Goal: Communication & Community: Answer question/provide support

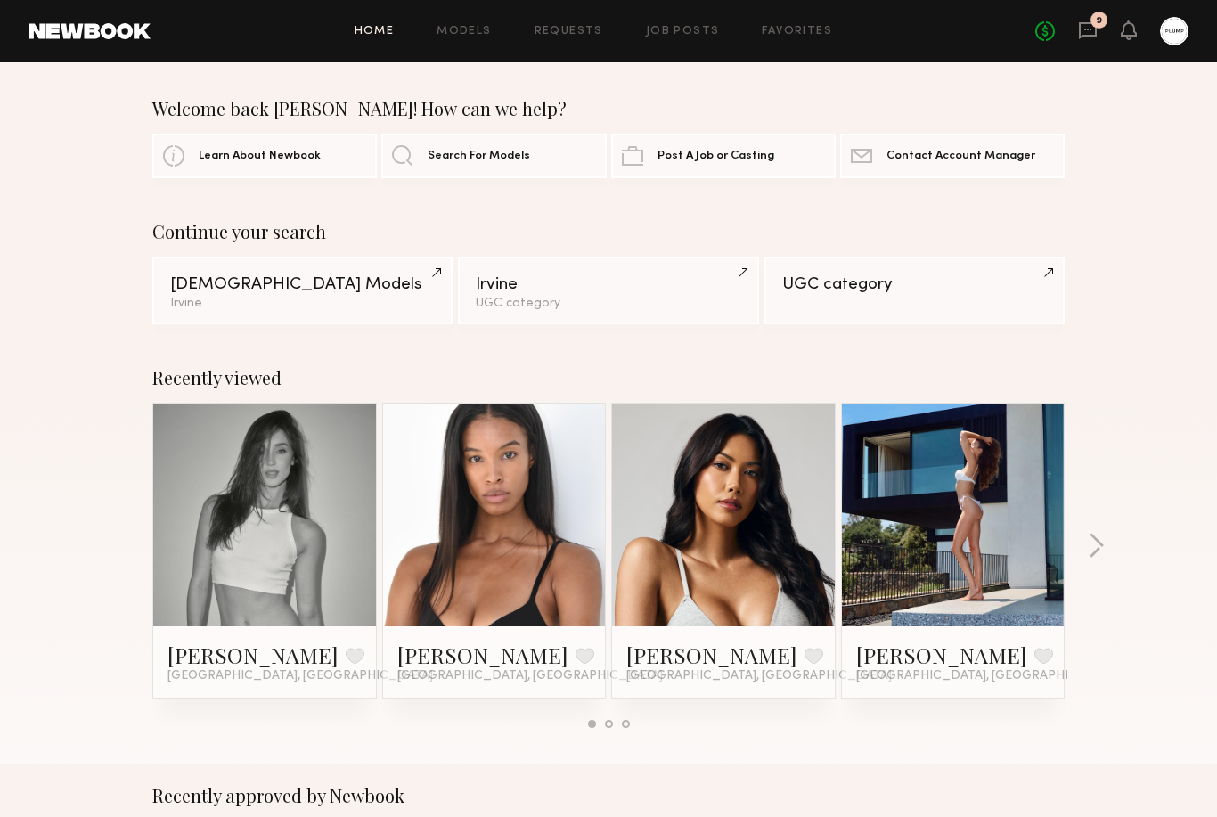
click at [695, 30] on link "Job Posts" at bounding box center [683, 32] width 74 height 12
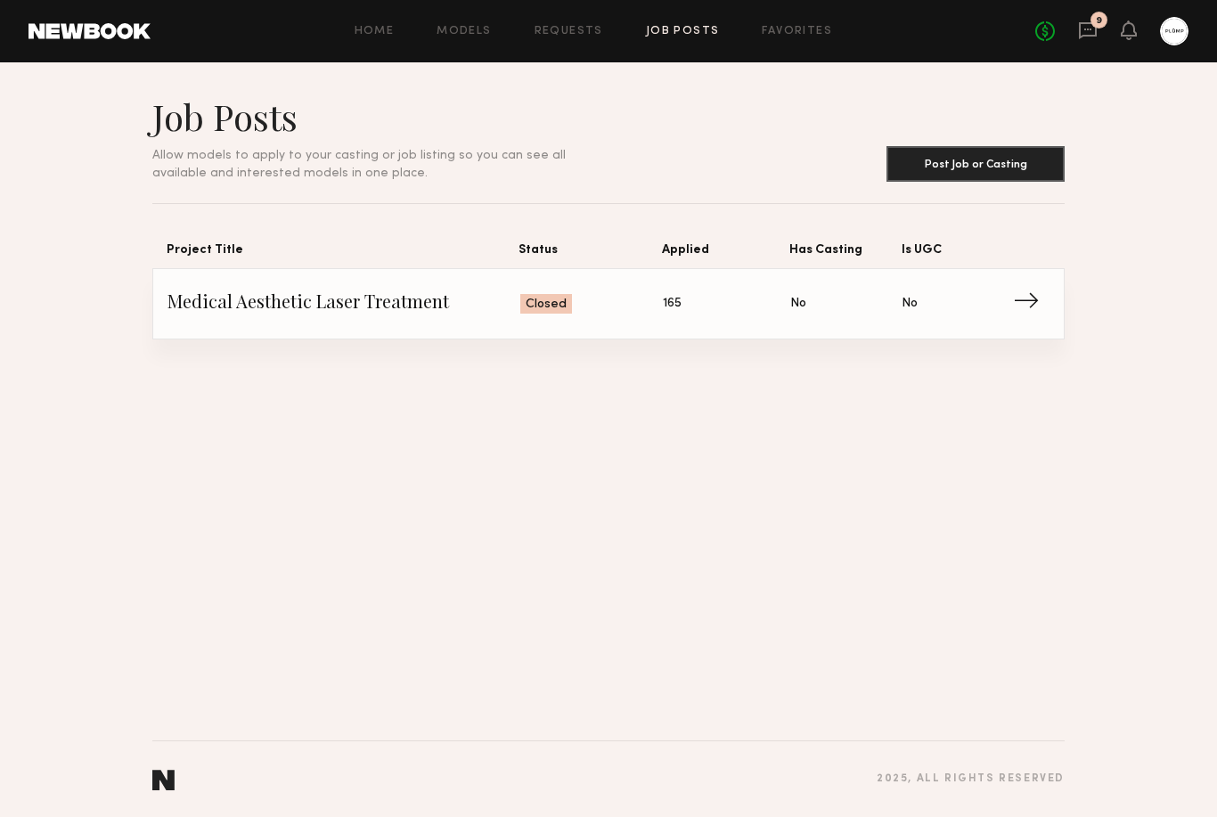
click at [575, 30] on link "Requests" at bounding box center [568, 32] width 69 height 12
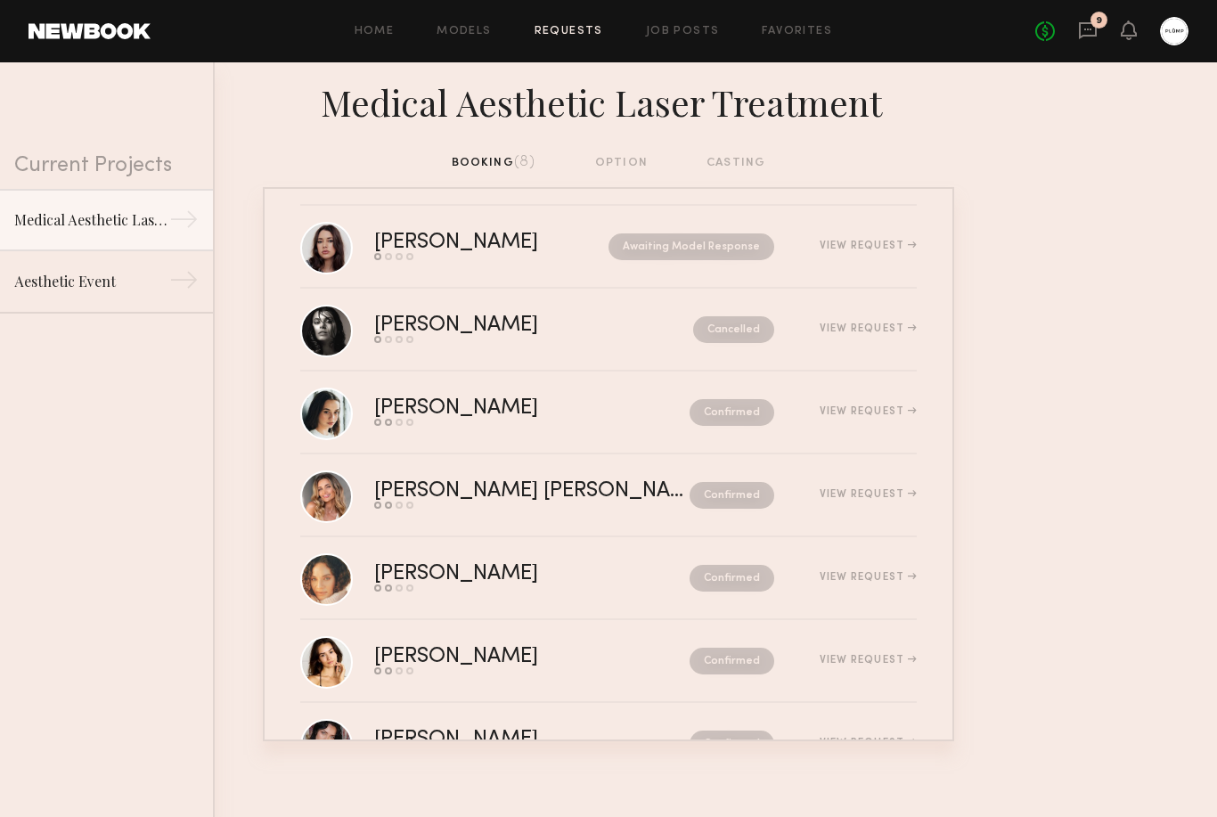
scroll to position [14, 0]
click at [614, 570] on div "Confirmed" at bounding box center [694, 577] width 160 height 27
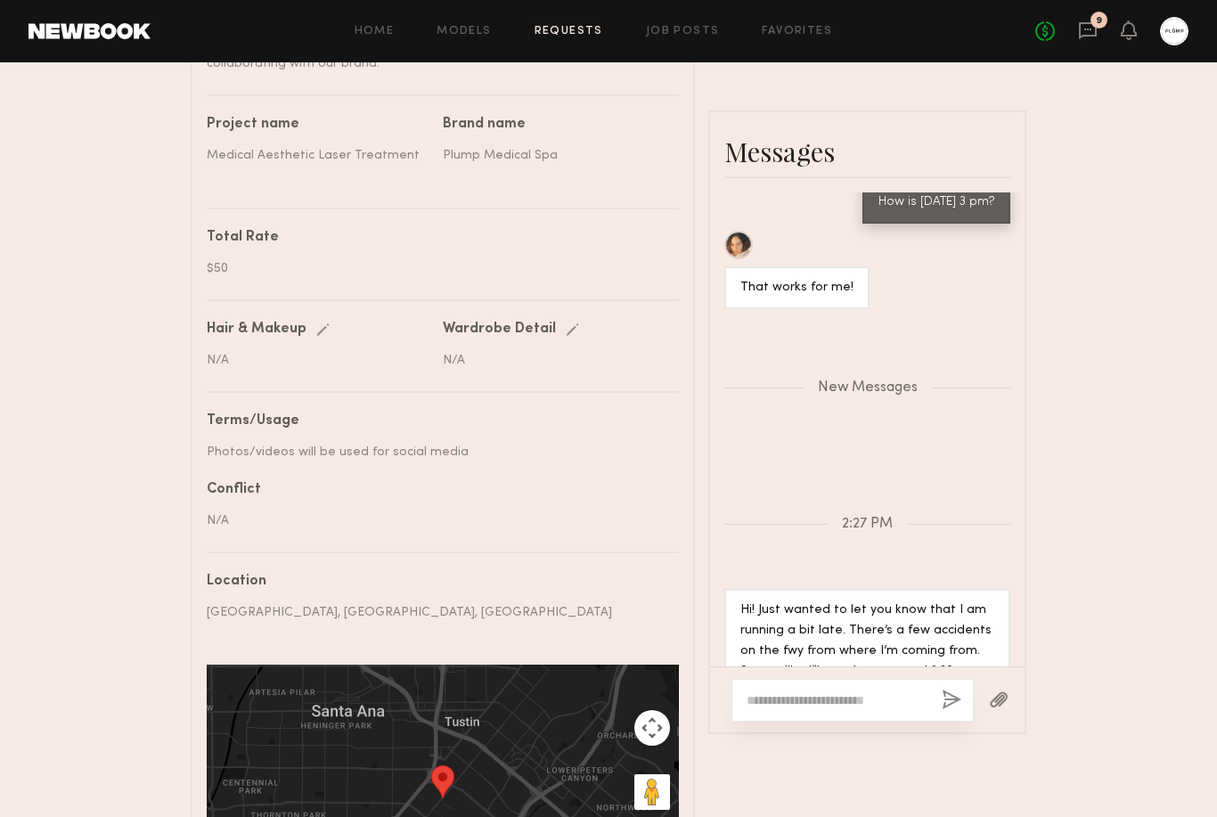
scroll to position [804, 0]
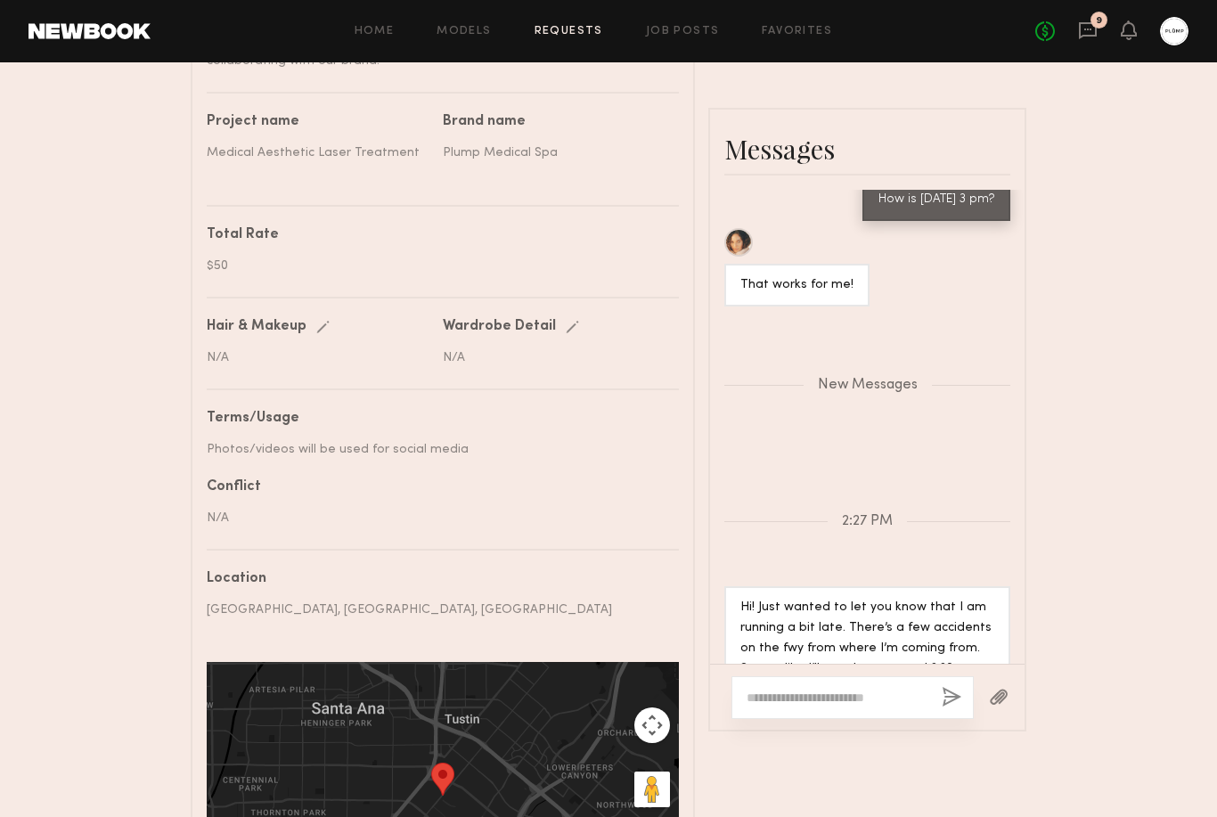
click at [852, 689] on textarea at bounding box center [836, 698] width 181 height 18
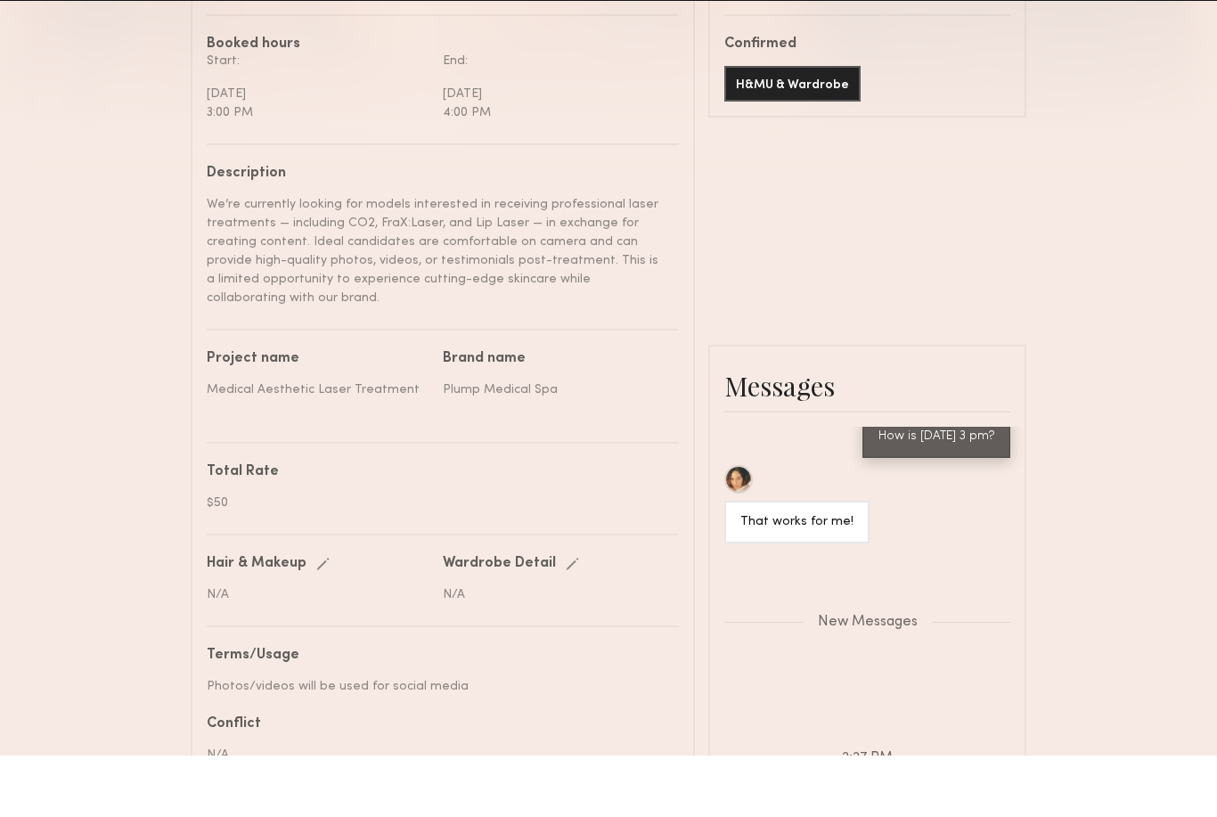
scroll to position [583, 0]
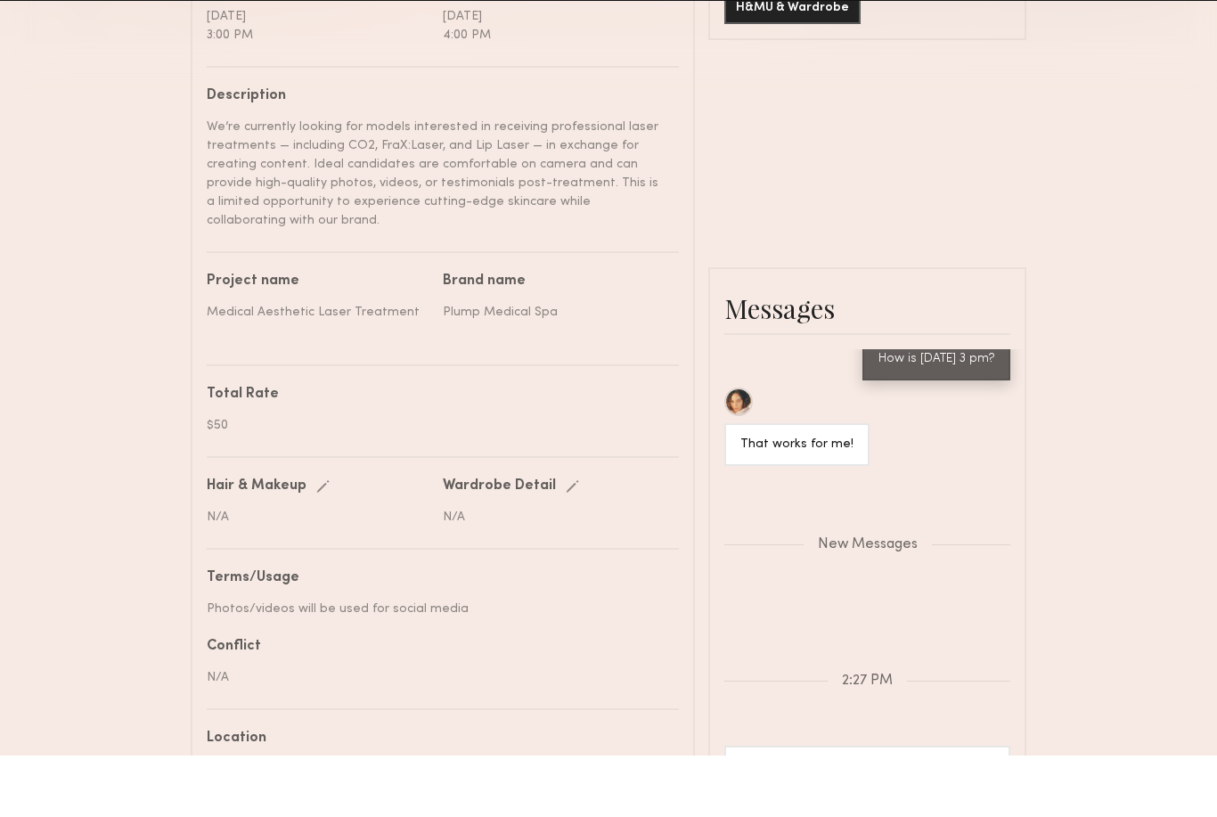
type textarea "**********"
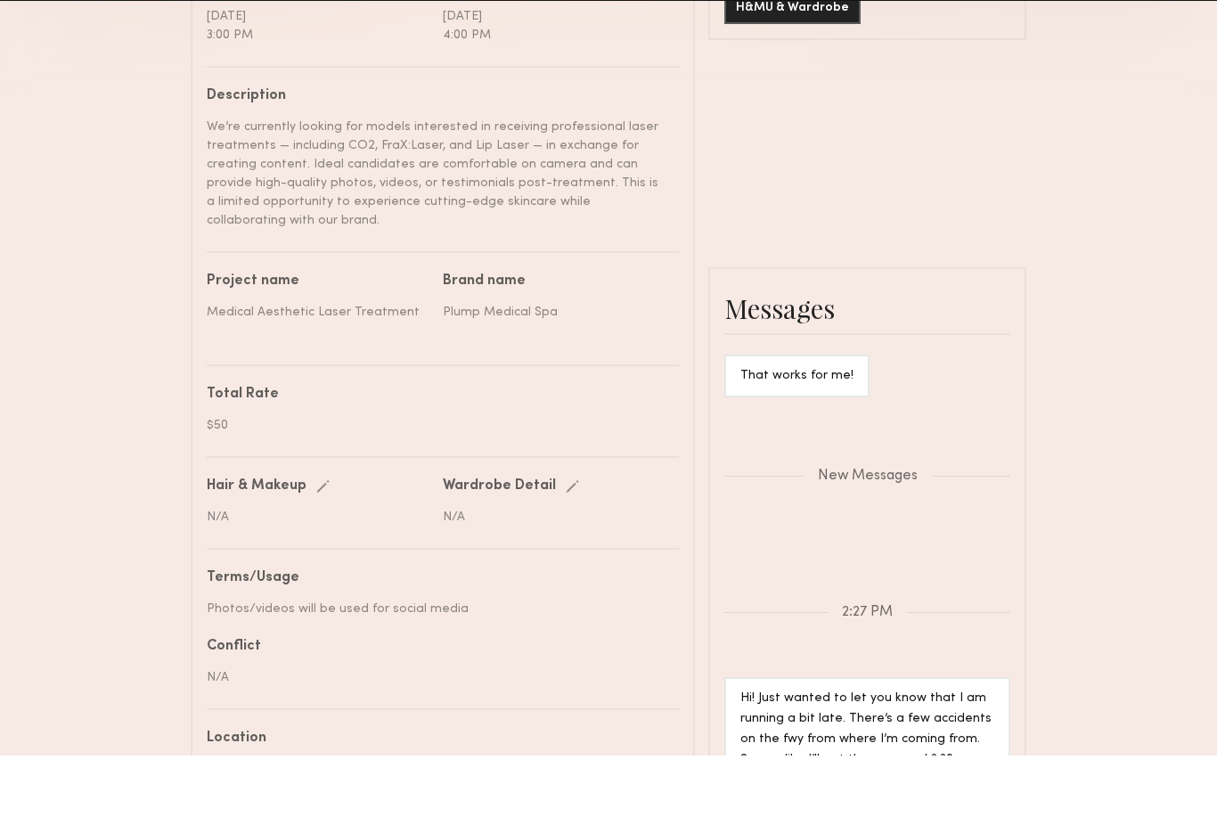
scroll to position [645, 0]
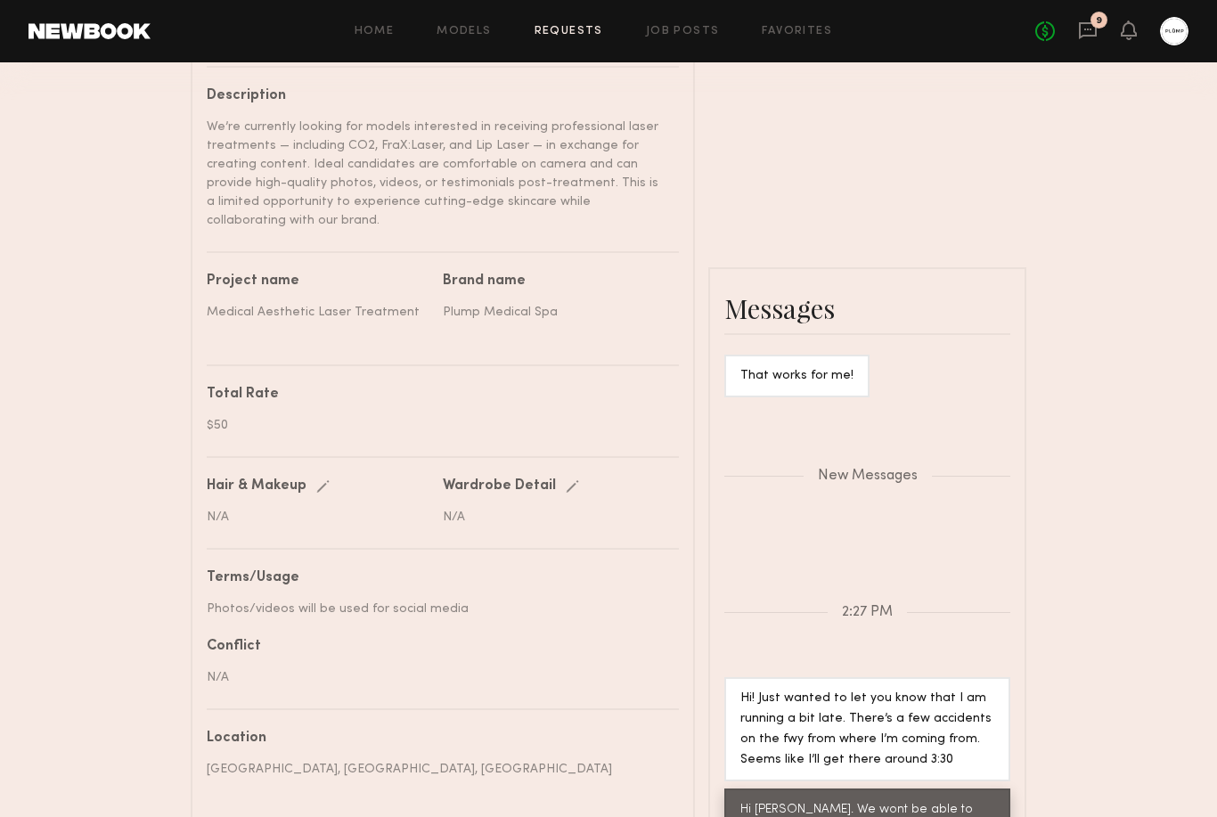
type textarea "**********"
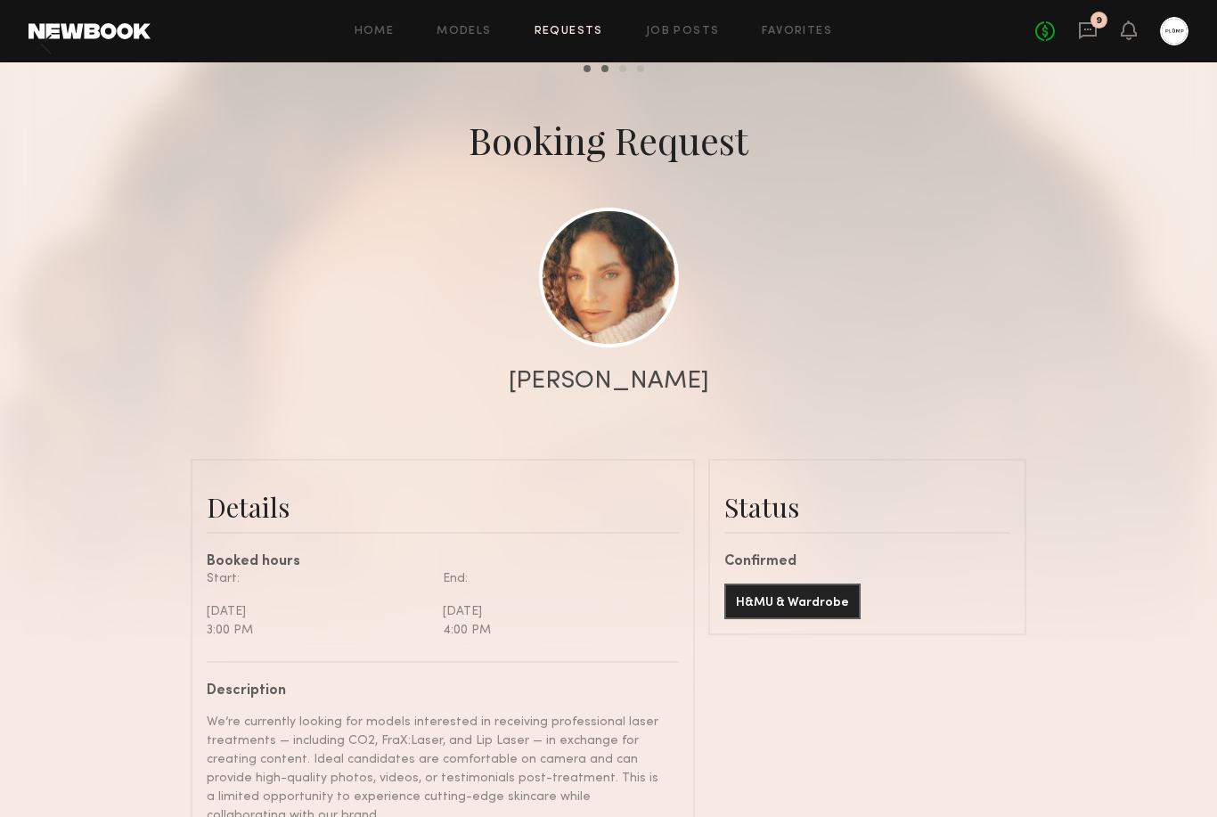
scroll to position [0, 0]
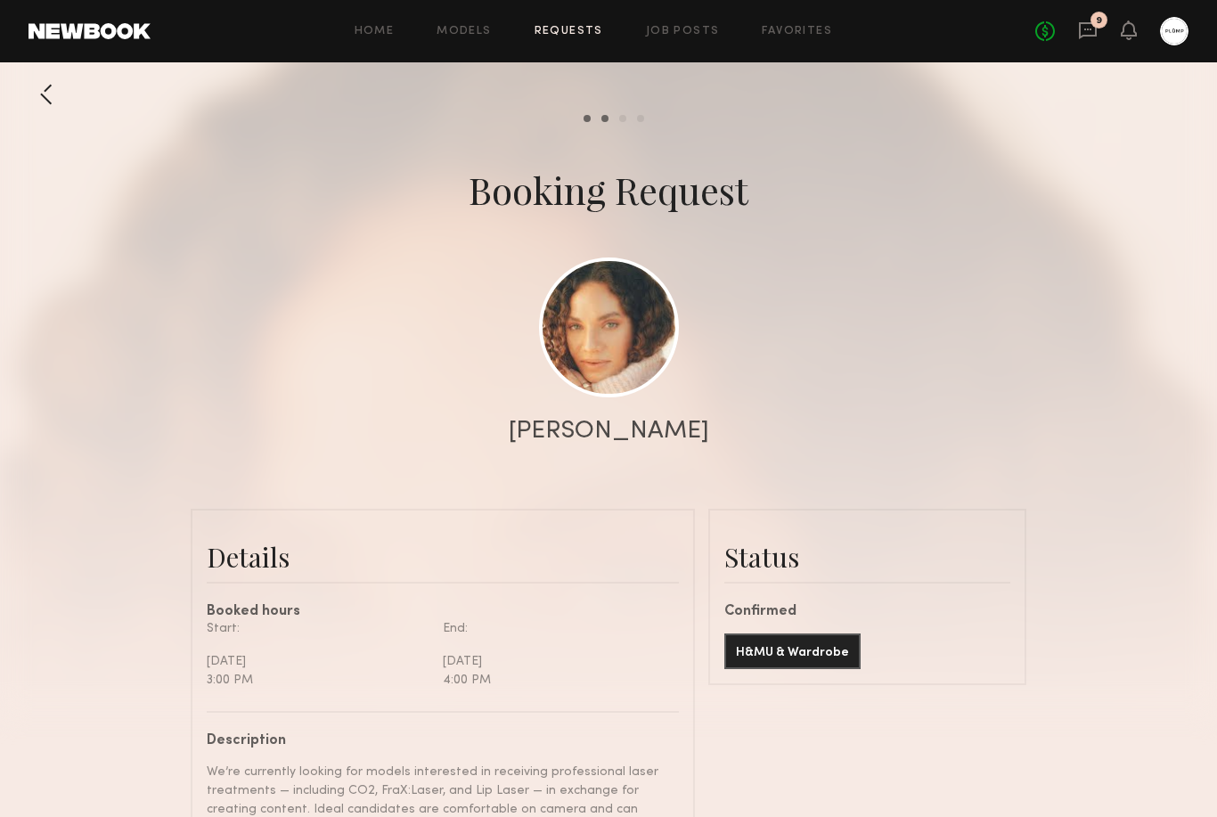
click at [622, 322] on link at bounding box center [609, 327] width 140 height 140
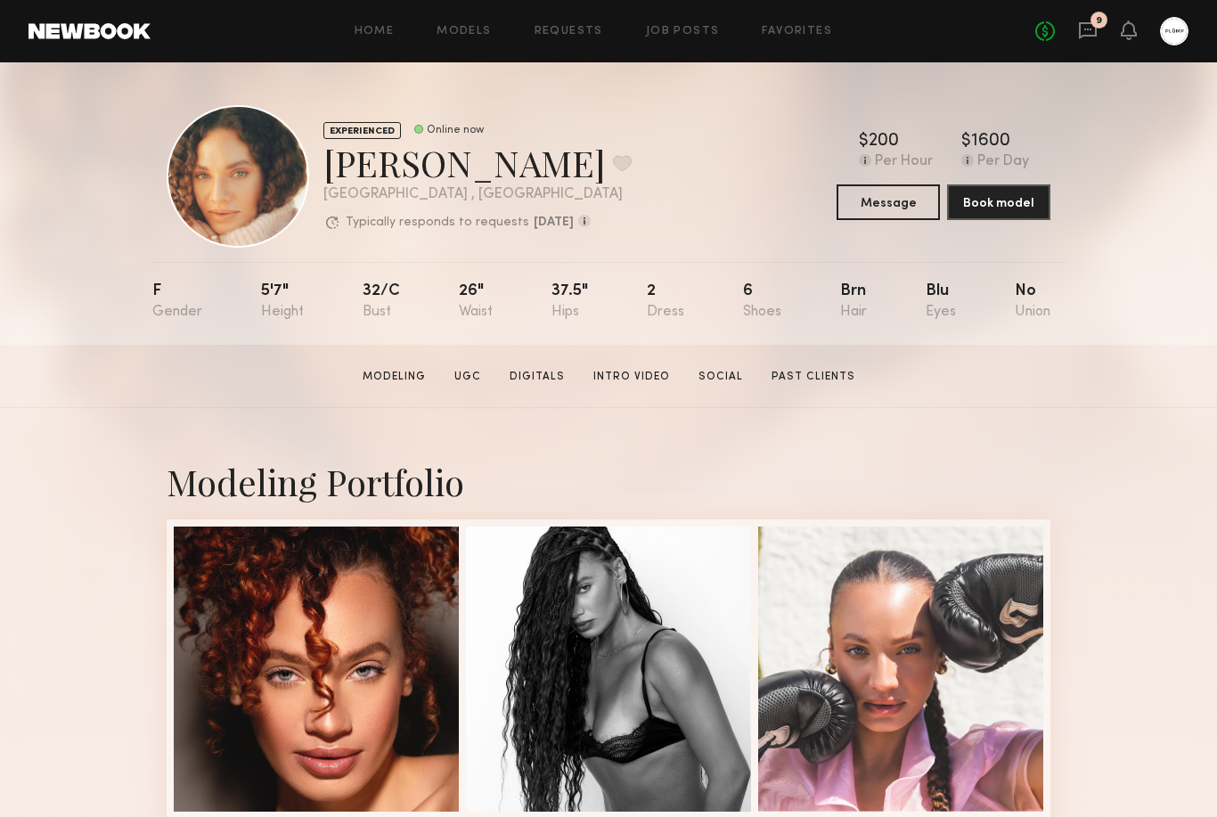
click at [900, 200] on button "Message" at bounding box center [887, 202] width 103 height 36
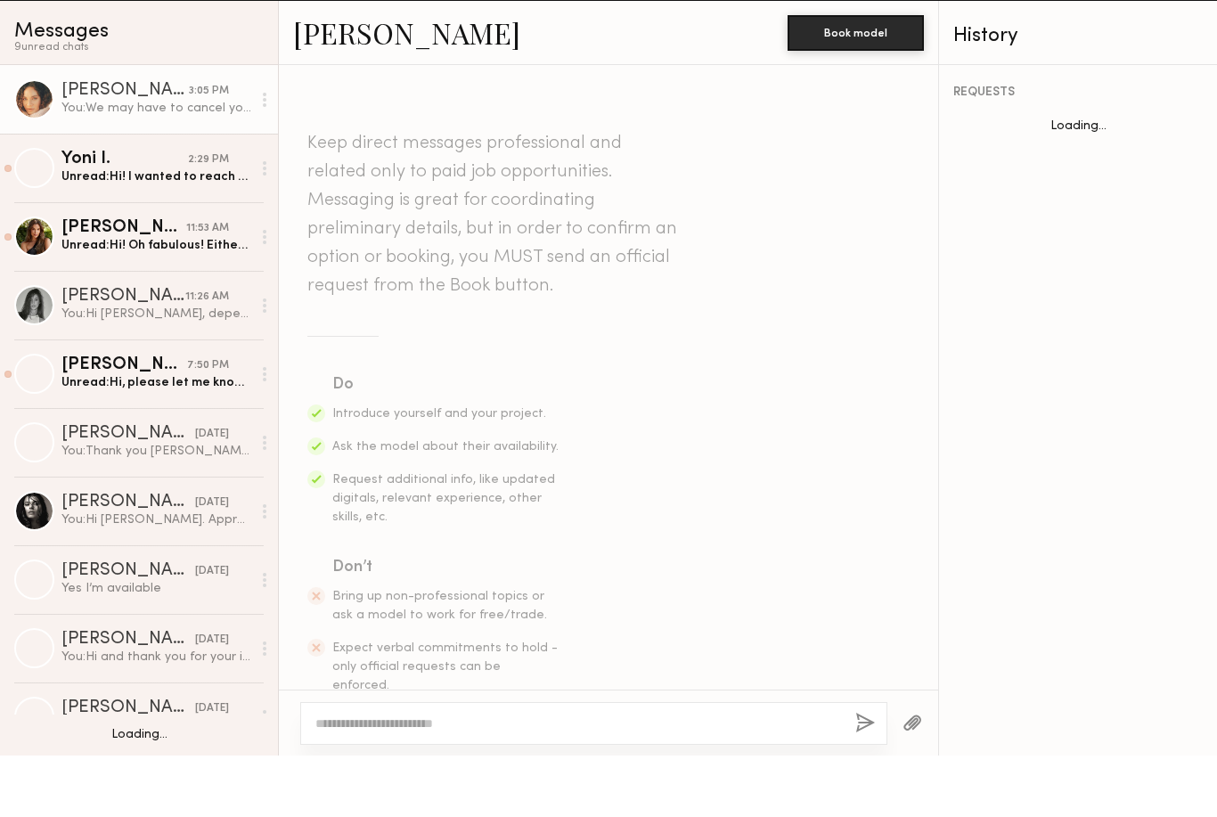
scroll to position [1562, 0]
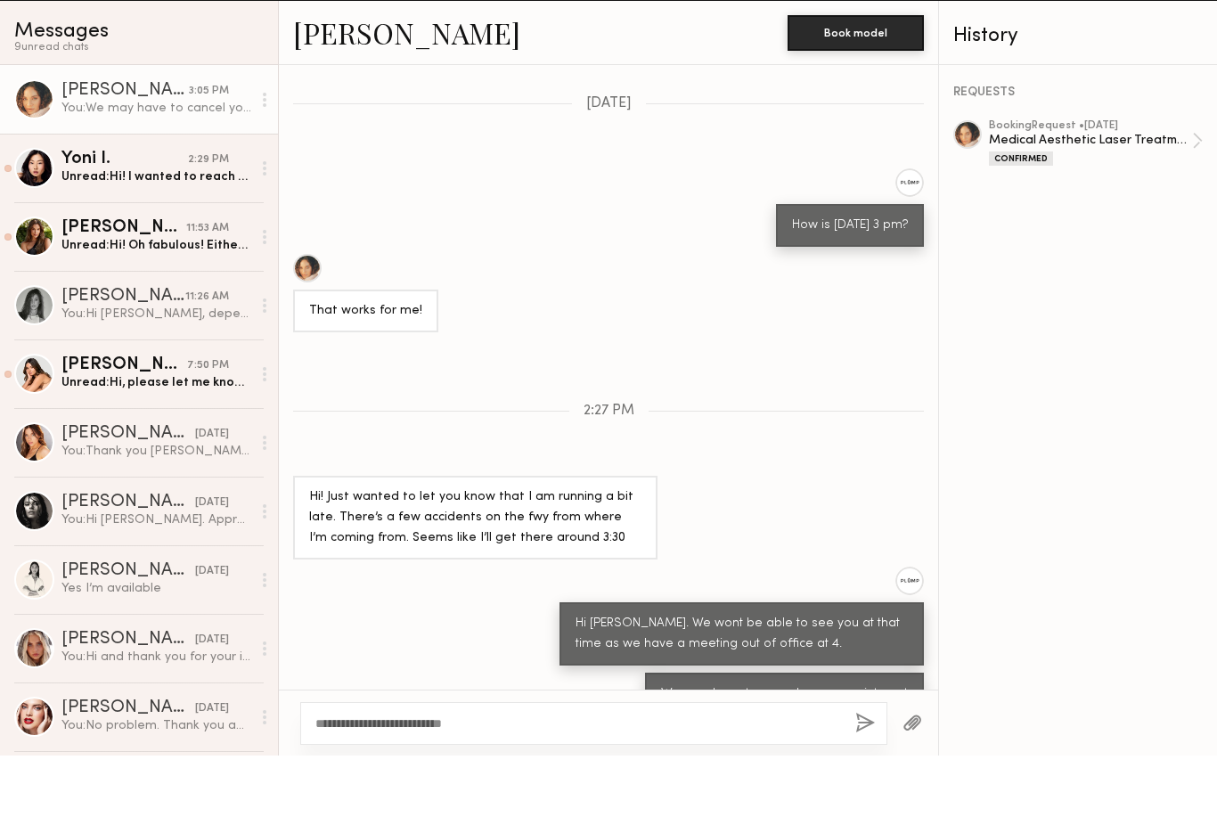
type textarea "**********"
click at [866, 774] on button "button" at bounding box center [865, 785] width 20 height 22
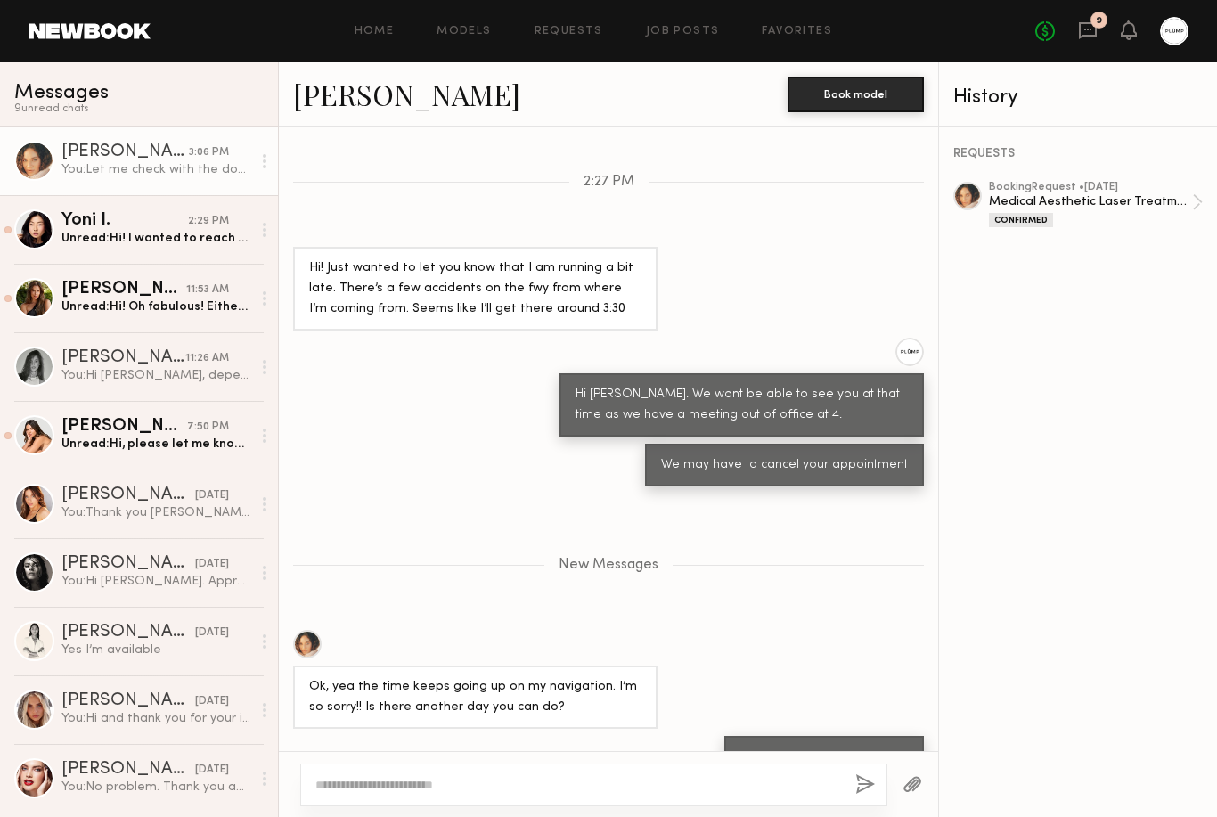
scroll to position [1852, 0]
click at [840, 631] on div "Ok, yea the time keeps going up on my navigation. I’m so sorry!! Is there anoth…" at bounding box center [608, 680] width 659 height 99
click at [664, 776] on textarea at bounding box center [578, 785] width 526 height 18
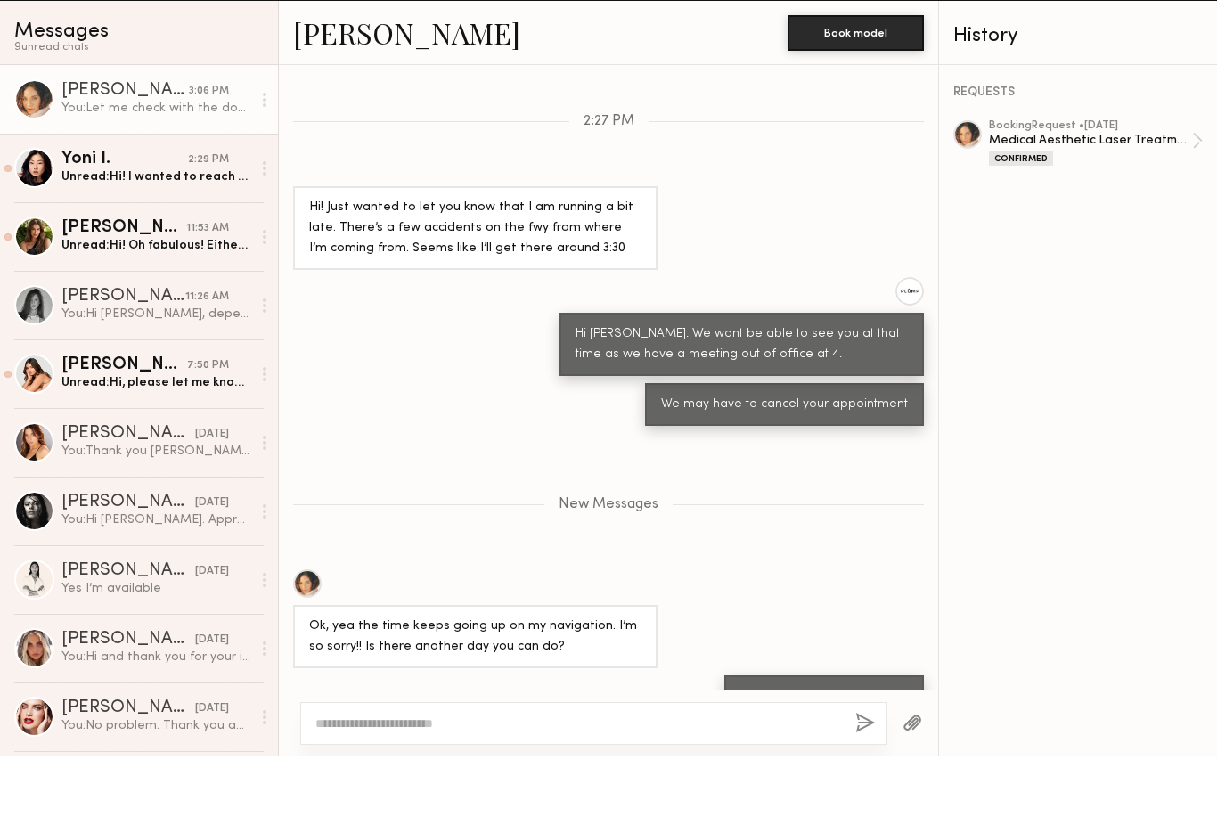
click at [176, 230] on div "Unread: Hi! I wanted to reach out and see what it is going to be like after tom…" at bounding box center [156, 238] width 190 height 17
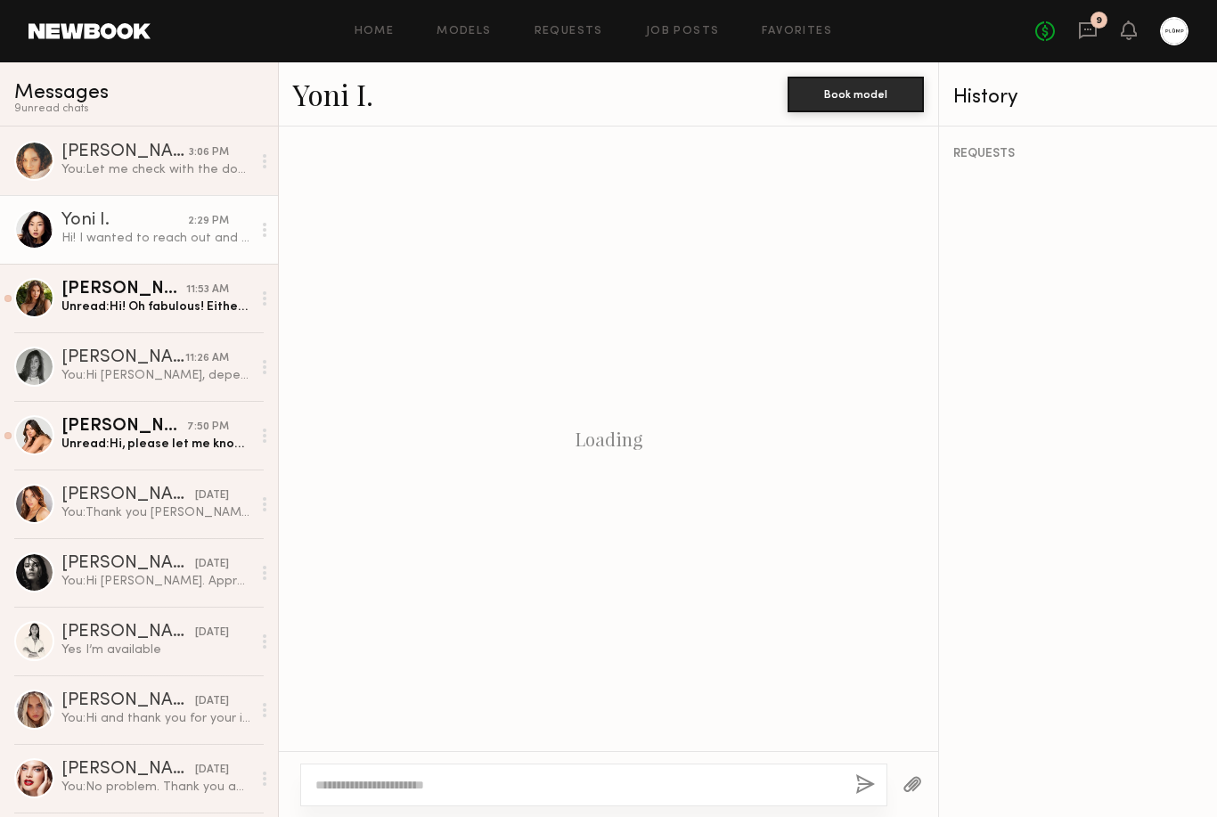
scroll to position [1251, 0]
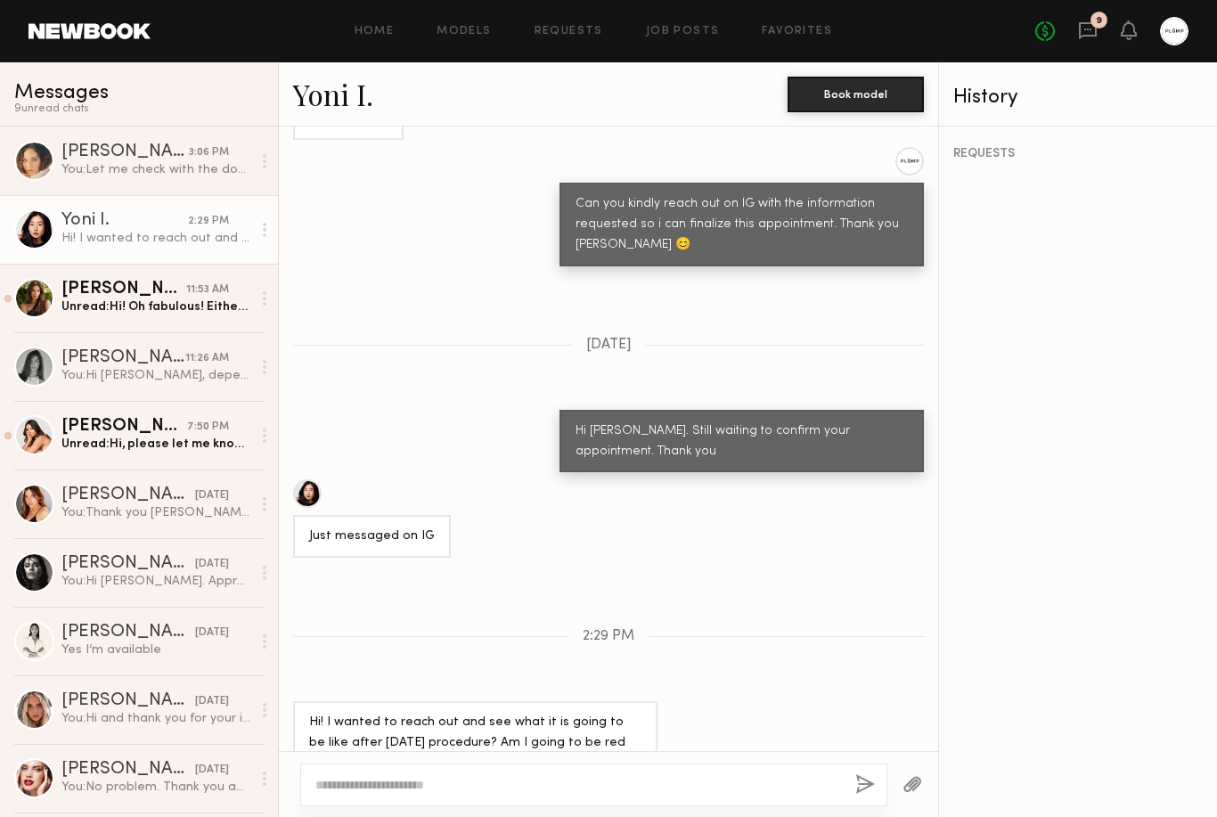
click at [165, 173] on div "You: Let me check with the doctor" at bounding box center [156, 169] width 190 height 17
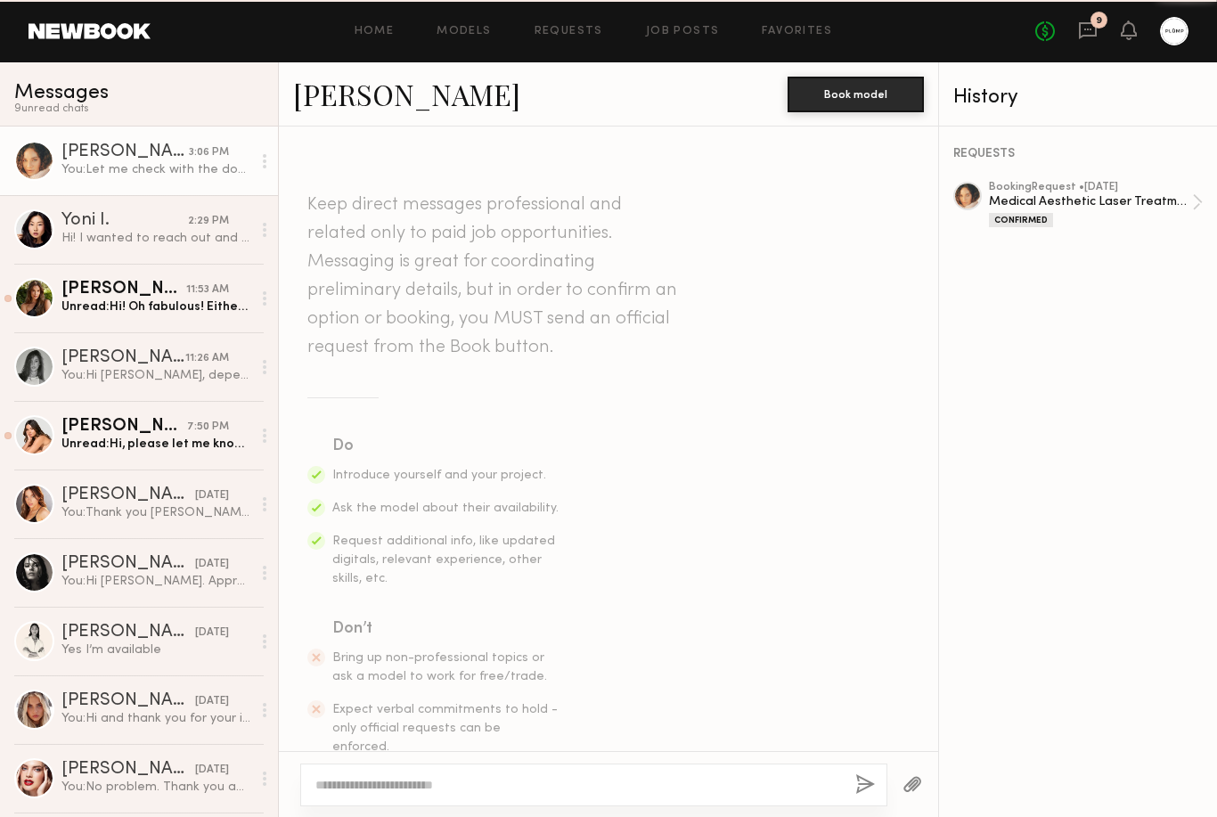
scroll to position [1716, 0]
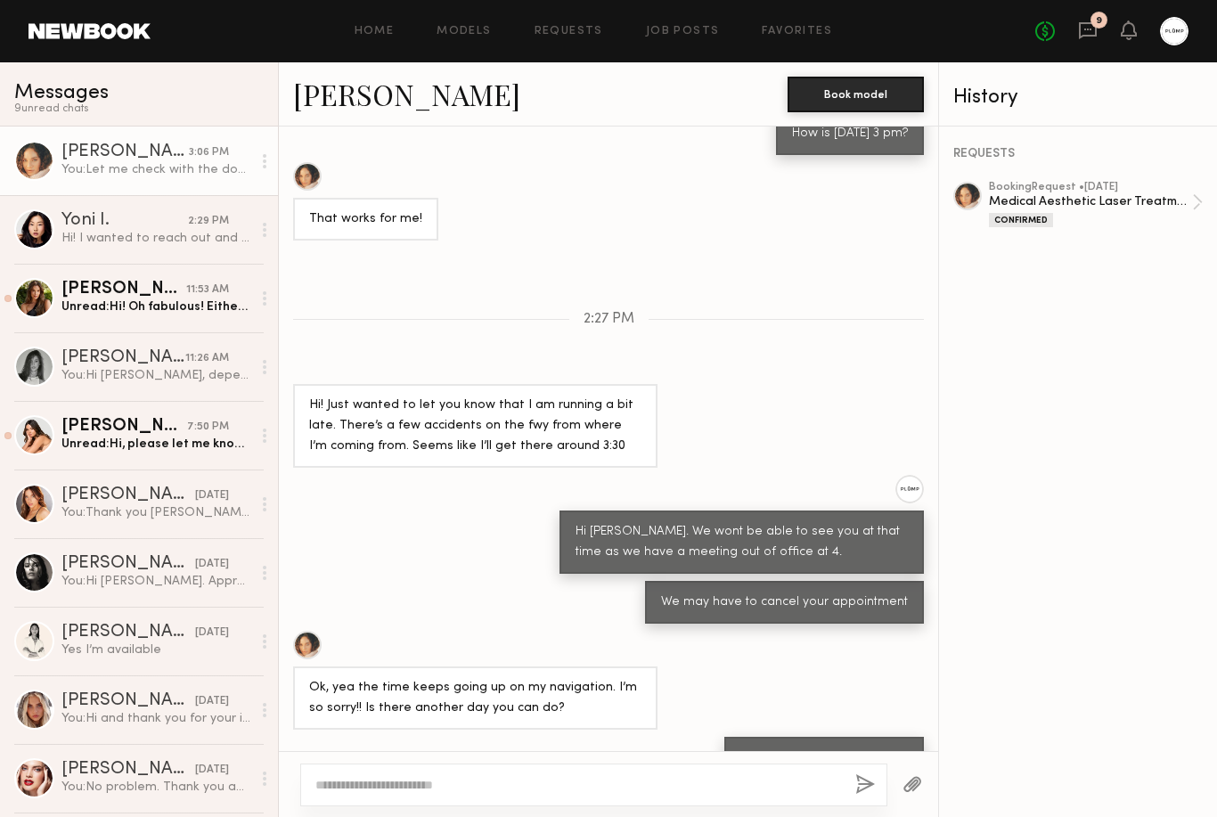
click at [632, 763] on div at bounding box center [593, 784] width 587 height 43
click at [740, 776] on textarea at bounding box center [578, 785] width 526 height 18
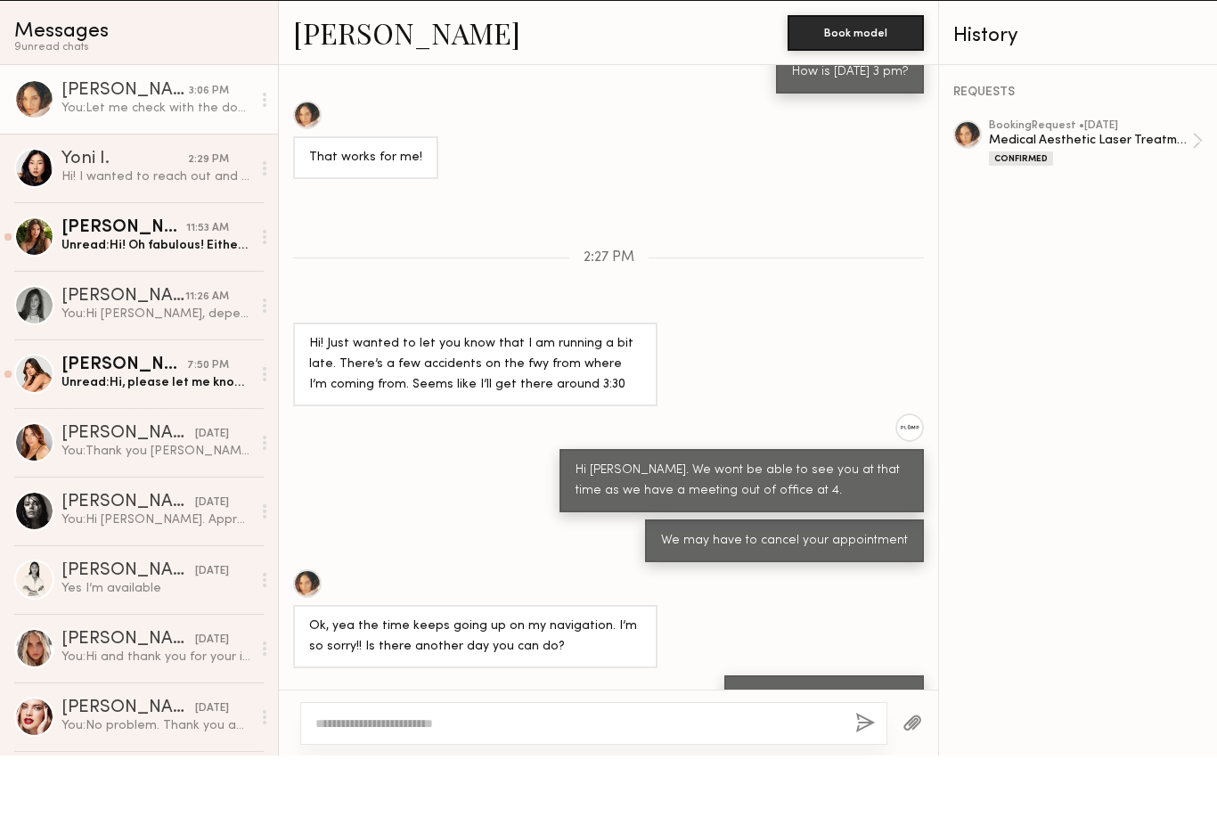
click at [1130, 193] on div "Medical Aesthetic Laser Treatment" at bounding box center [1090, 201] width 203 height 17
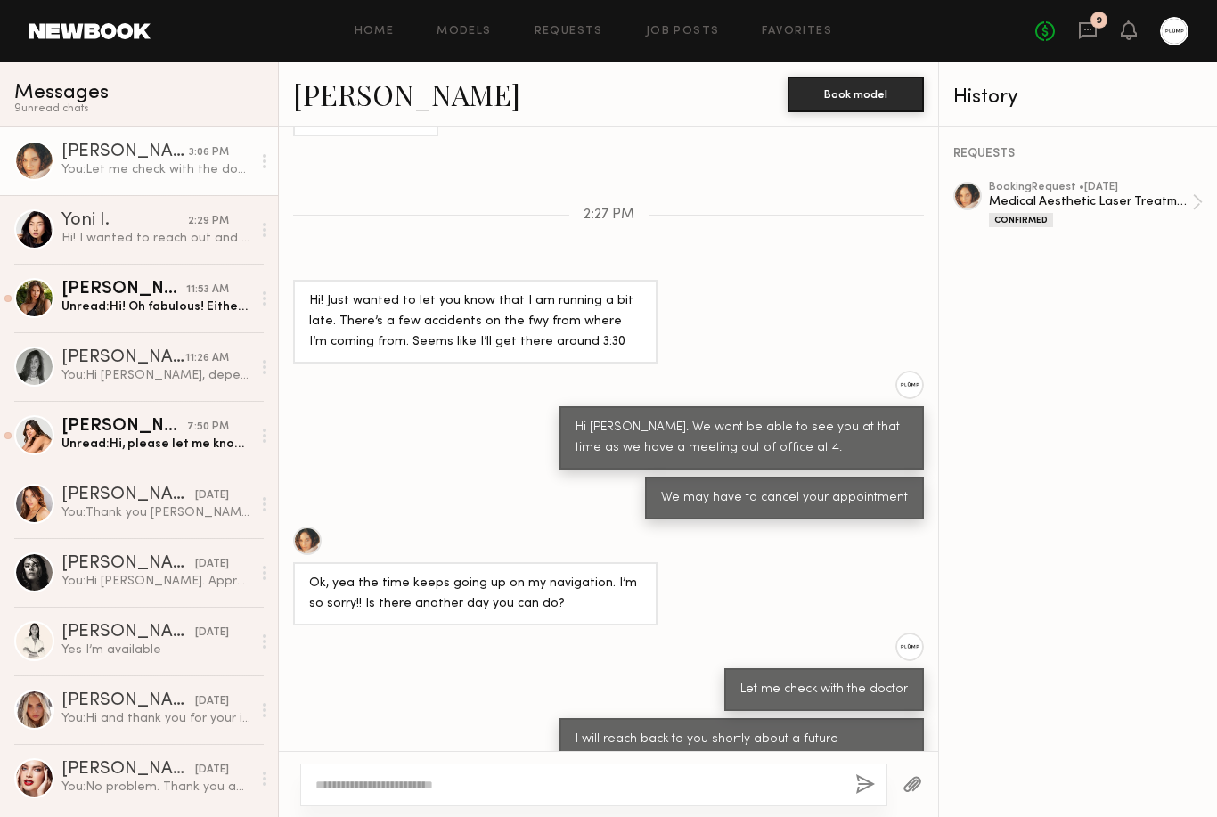
scroll to position [1869, 0]
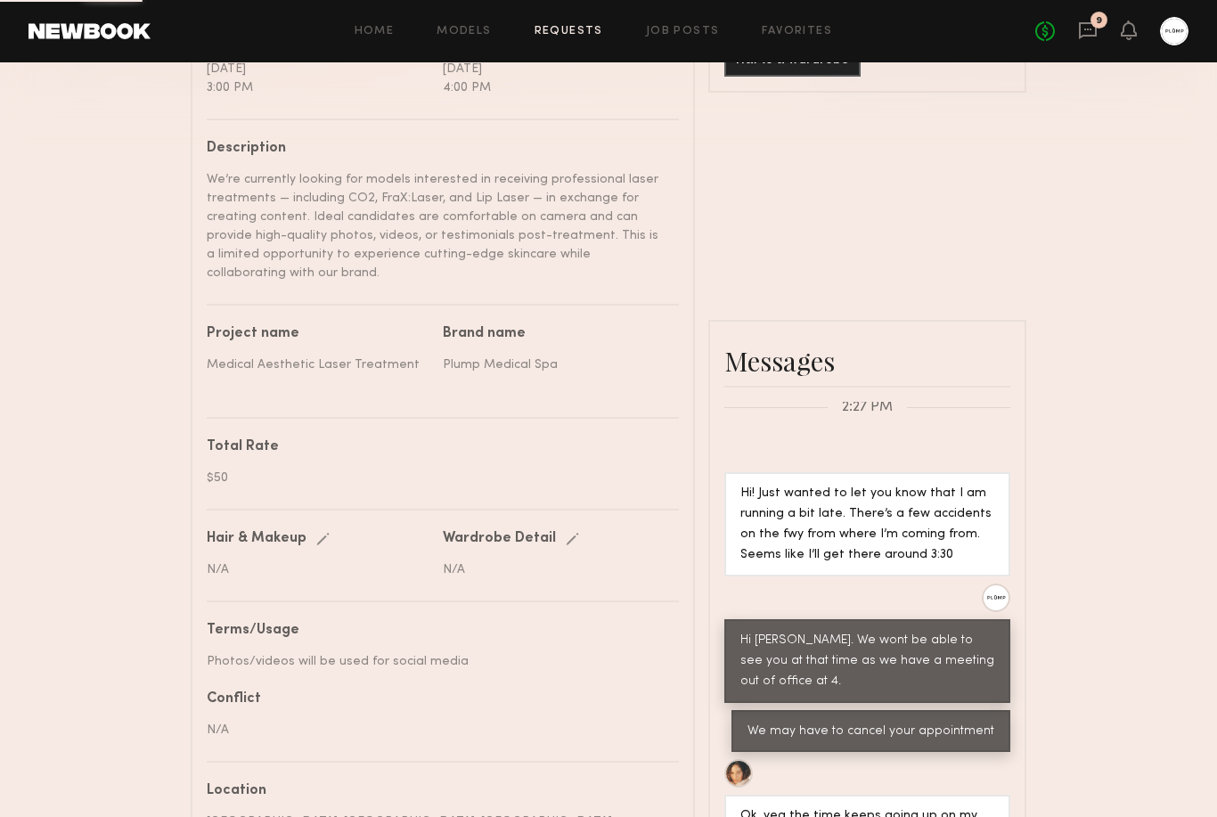
scroll to position [593, 0]
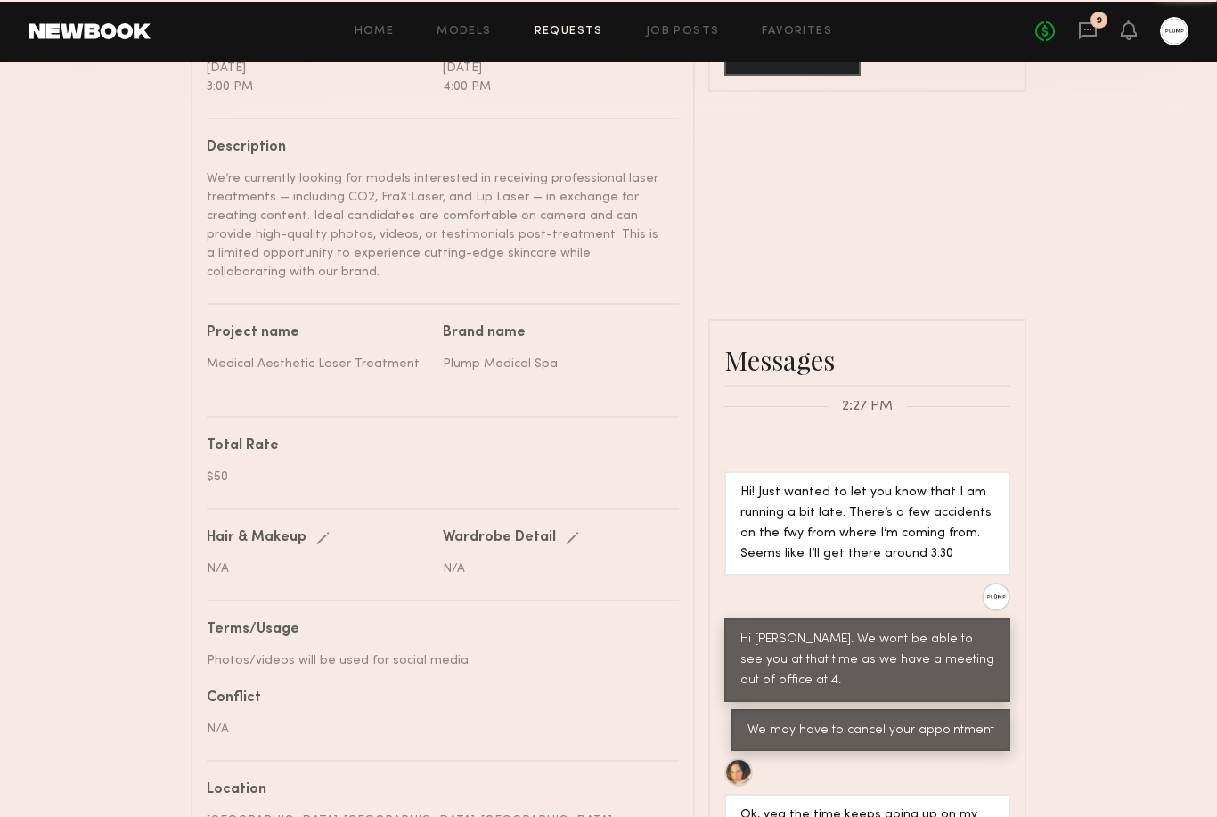
scroll to position [592, 0]
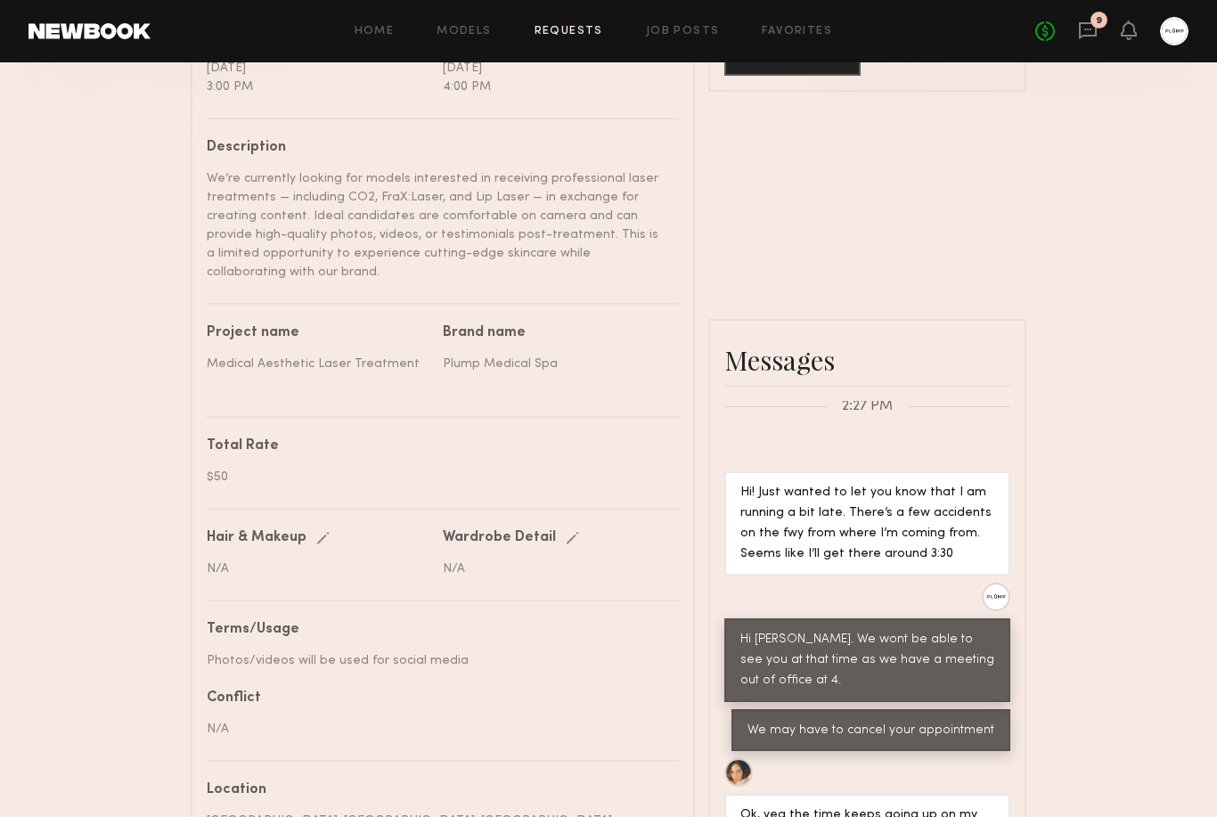
type textarea "*"
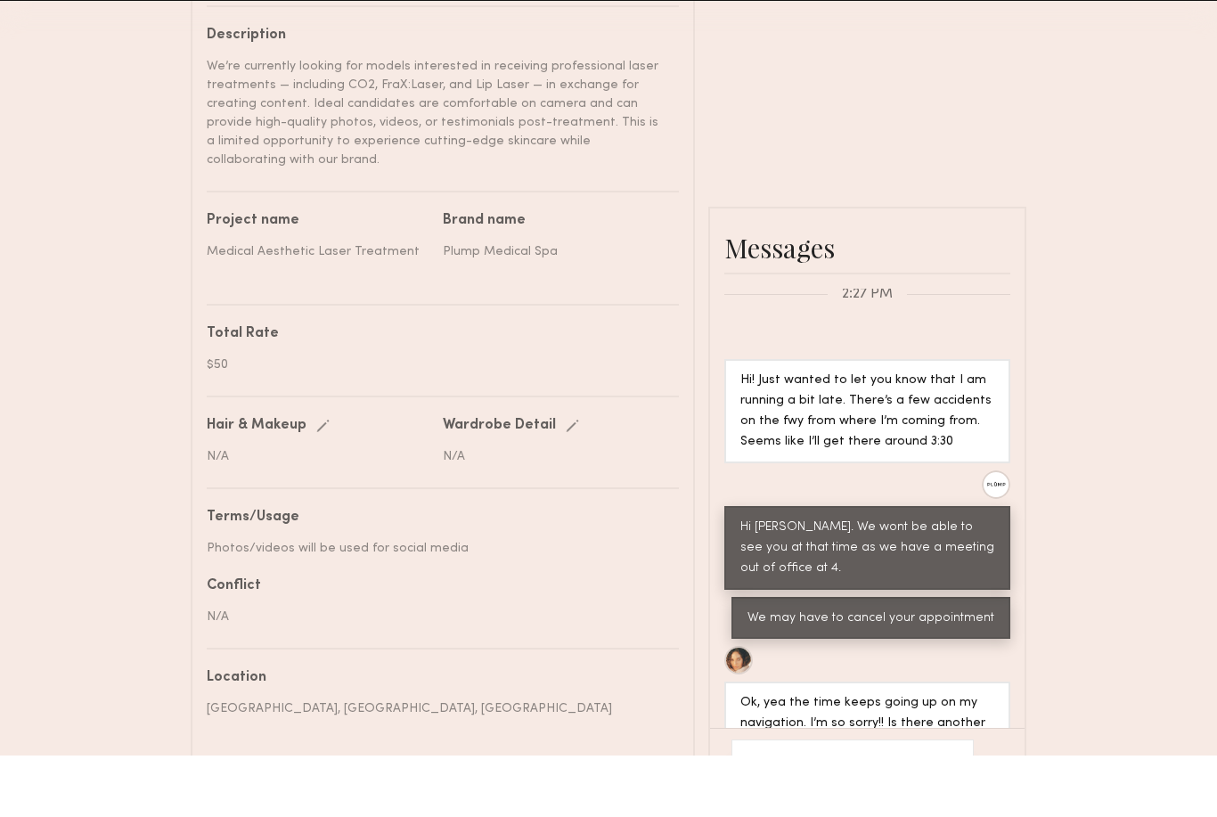
scroll to position [650, 0]
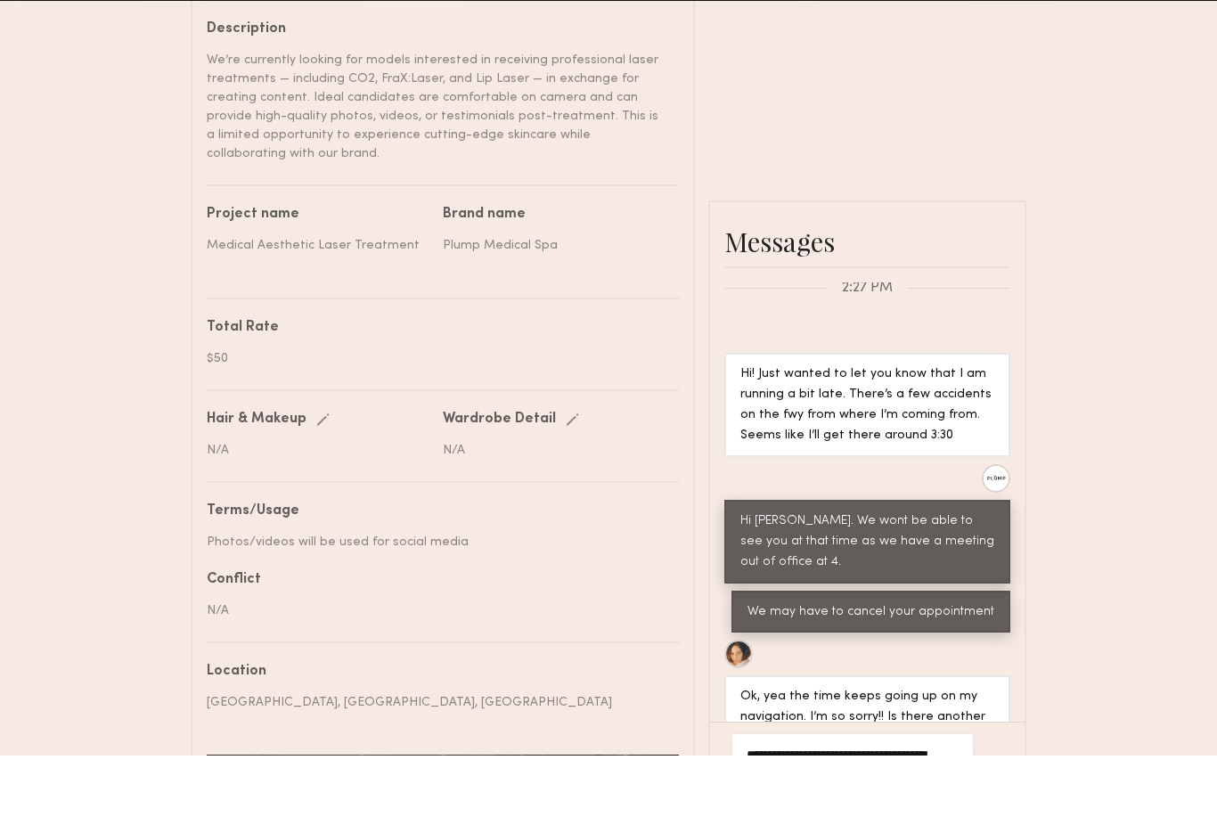
type textarea "**********"
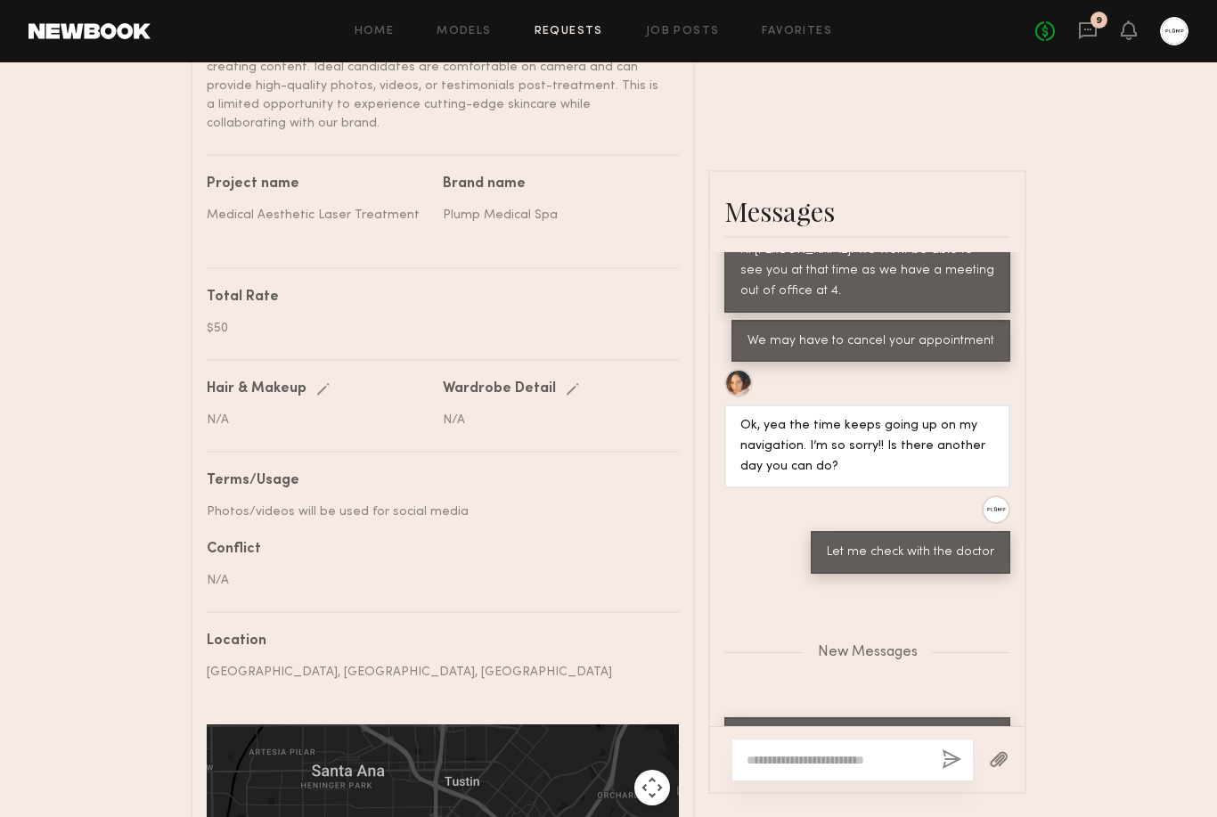
scroll to position [728, 0]
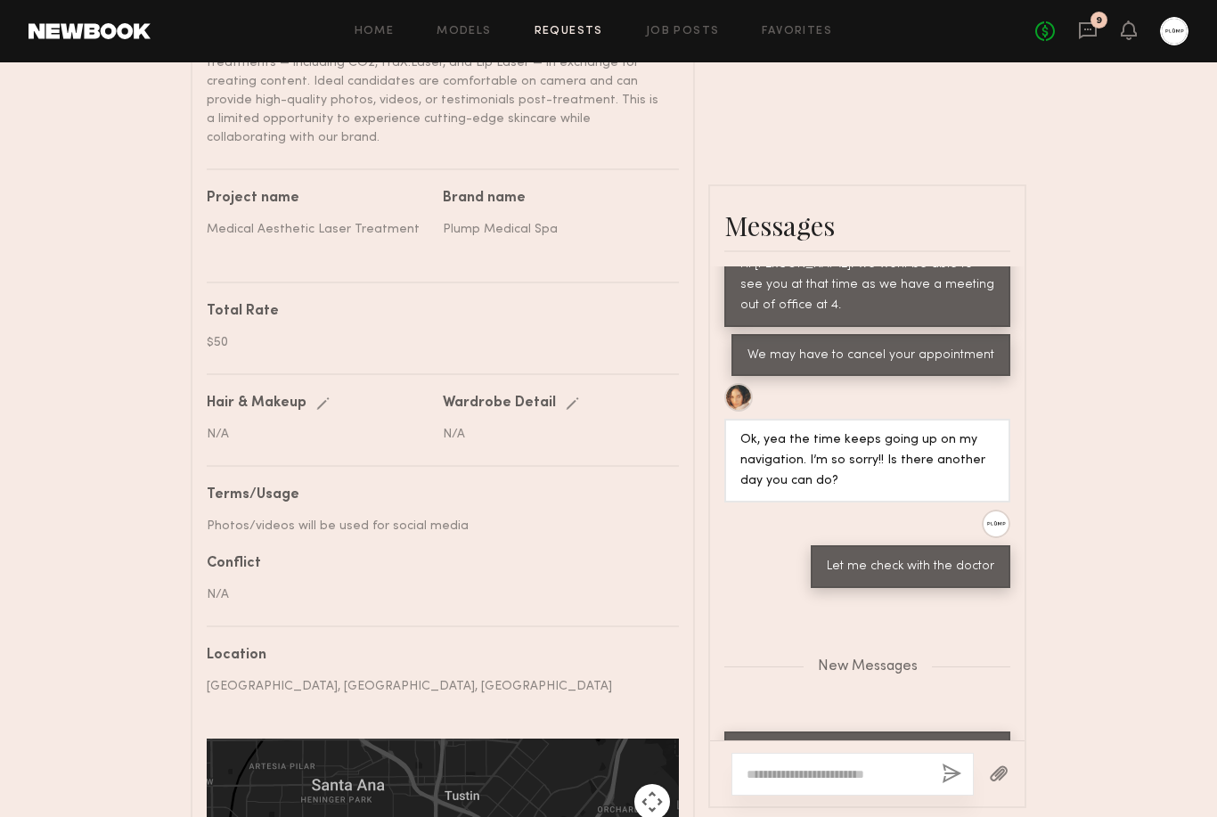
click at [857, 765] on textarea at bounding box center [836, 774] width 181 height 18
type textarea "*"
type textarea "**********"
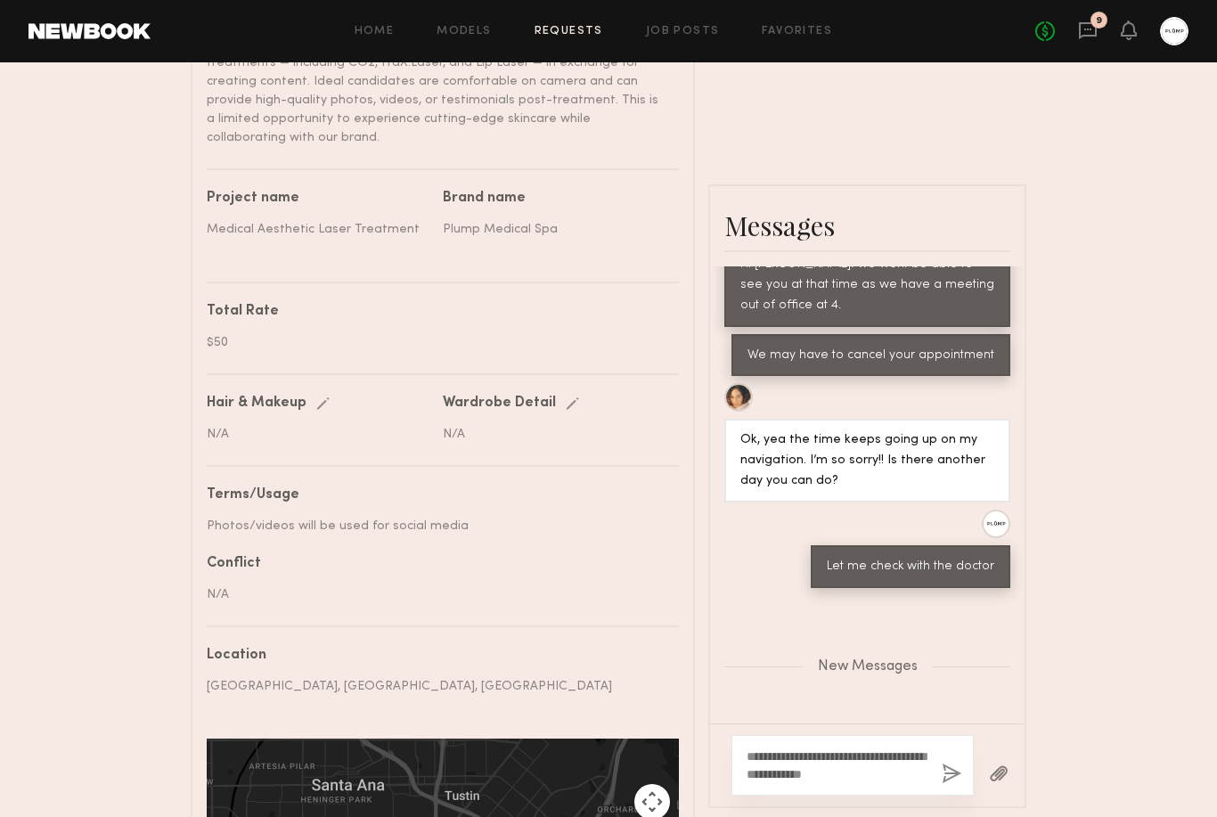
click at [937, 735] on div "**********" at bounding box center [852, 765] width 242 height 61
click at [951, 763] on button "button" at bounding box center [952, 774] width 20 height 22
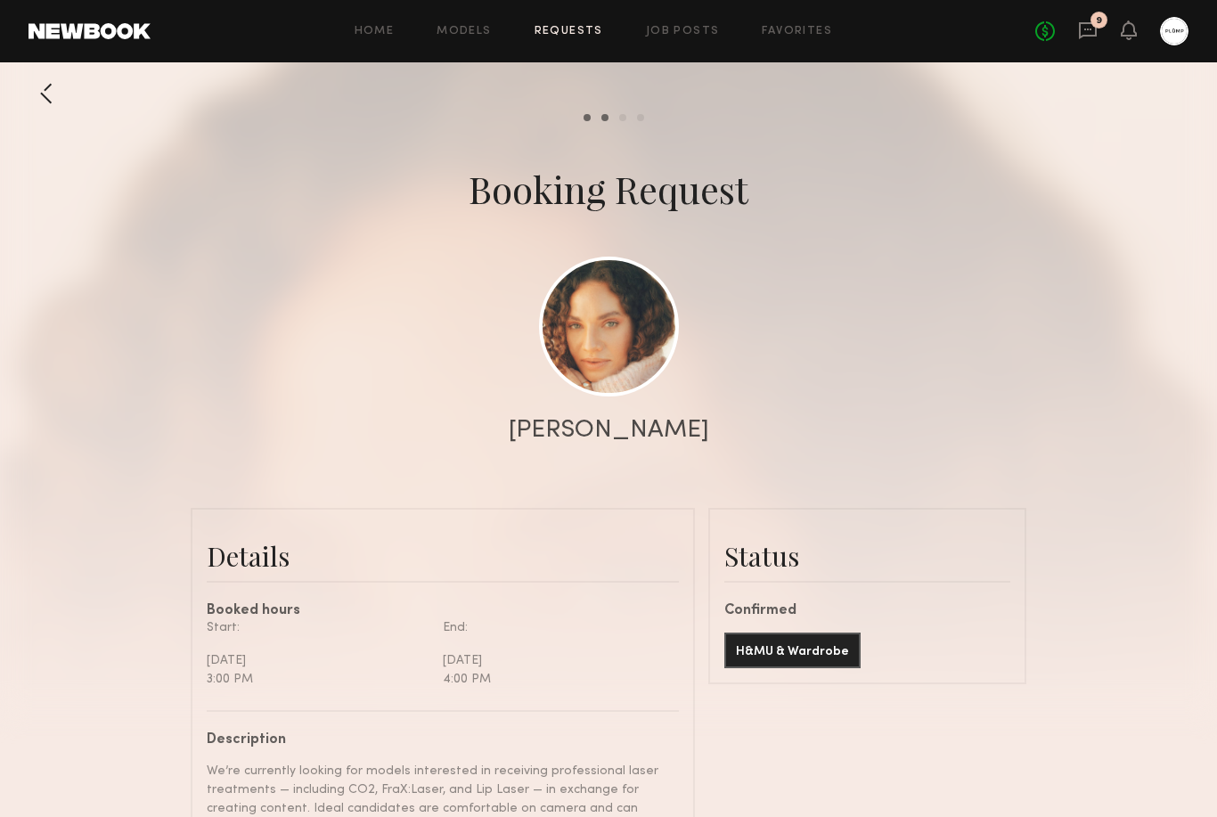
scroll to position [0, 0]
